Goal: Task Accomplishment & Management: Manage account settings

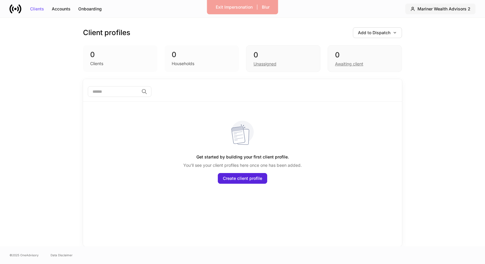
click at [442, 10] on div "Mariner Wealth Advisors 2" at bounding box center [443, 9] width 53 height 4
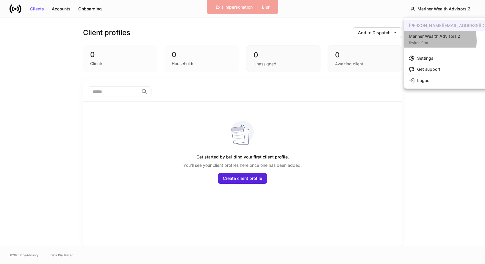
click at [427, 41] on div "Switch firm" at bounding box center [434, 42] width 51 height 6
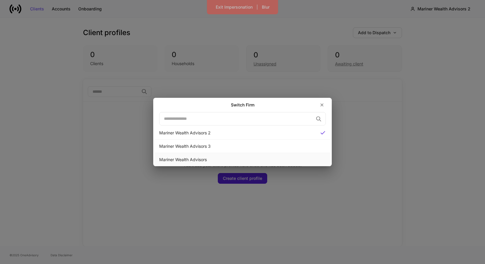
click at [253, 162] on div "Mariner Wealth Advisors" at bounding box center [242, 160] width 167 height 6
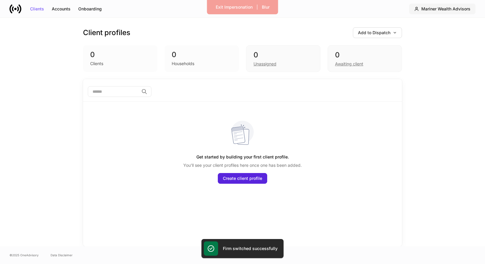
click at [436, 9] on div "Mariner Wealth Advisors" at bounding box center [445, 9] width 49 height 4
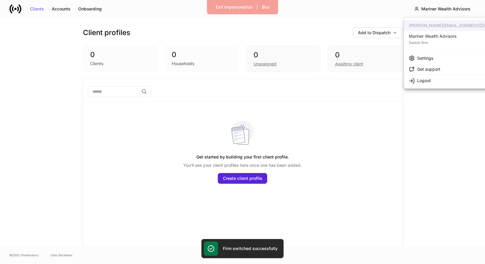
click at [422, 58] on div "Settings" at bounding box center [425, 58] width 16 height 6
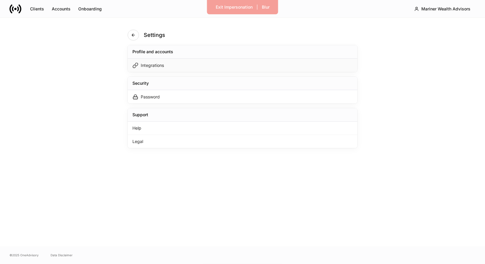
click at [152, 64] on div "Integrations" at bounding box center [152, 65] width 23 height 6
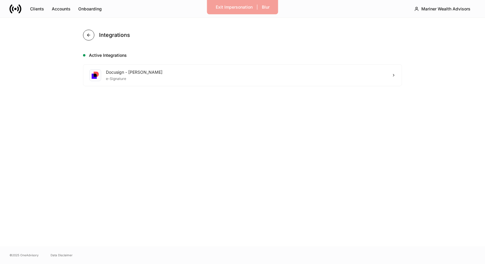
click at [88, 36] on icon "button" at bounding box center [88, 35] width 3 height 3
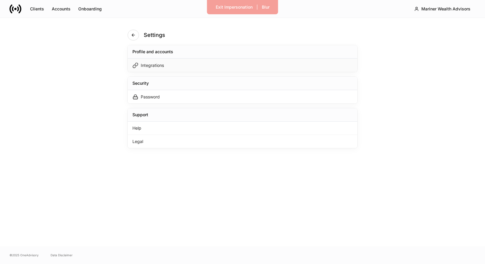
click at [146, 64] on div "Integrations" at bounding box center [152, 65] width 23 height 6
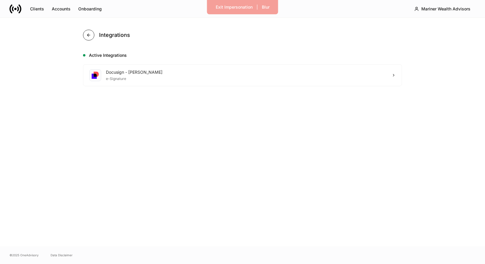
click at [90, 37] on icon "button" at bounding box center [88, 35] width 5 height 5
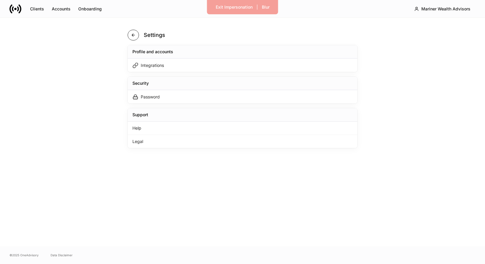
click at [131, 33] on button "button" at bounding box center [133, 35] width 11 height 11
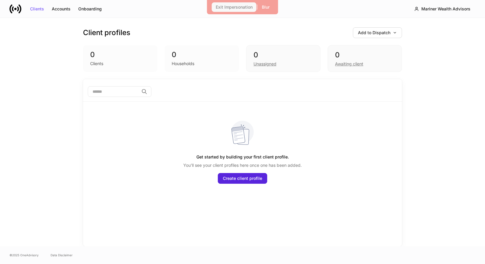
click at [229, 2] on button "Exit Impersonation" at bounding box center [234, 7] width 45 height 10
click at [434, 9] on div "Mariner Wealth Advisors" at bounding box center [445, 9] width 49 height 4
